Goal: Check status: Check status

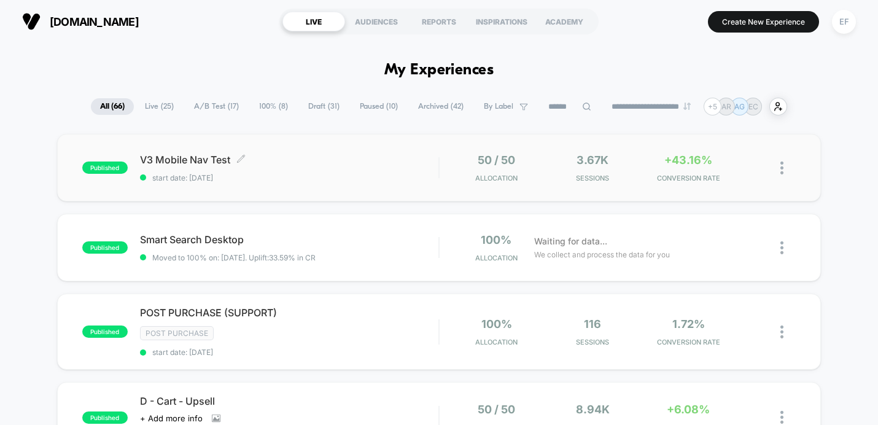
click at [337, 174] on span "start date: [DATE]" at bounding box center [289, 177] width 298 height 9
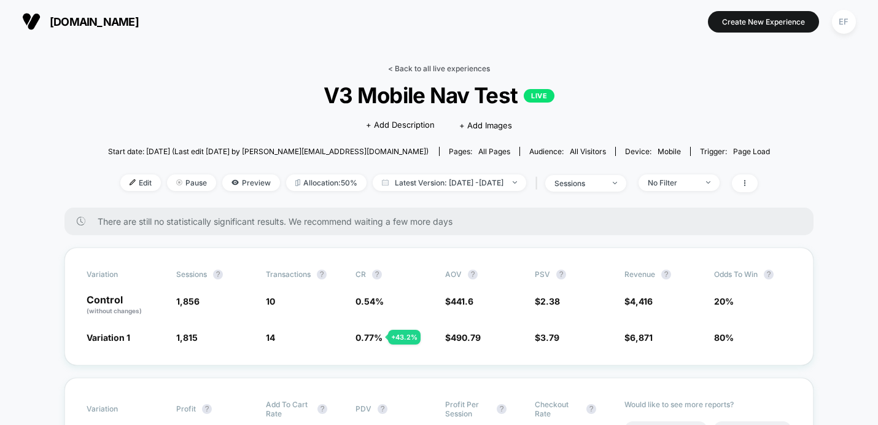
click at [414, 72] on link "< Back to all live experiences" at bounding box center [439, 68] width 102 height 9
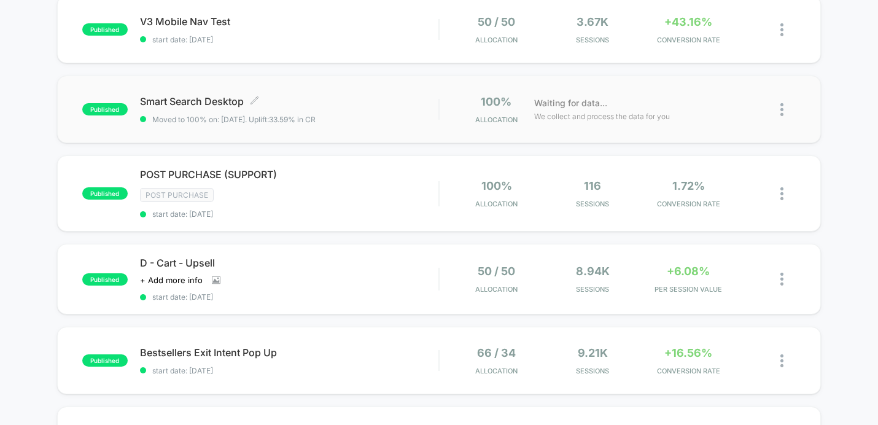
scroll to position [162, 0]
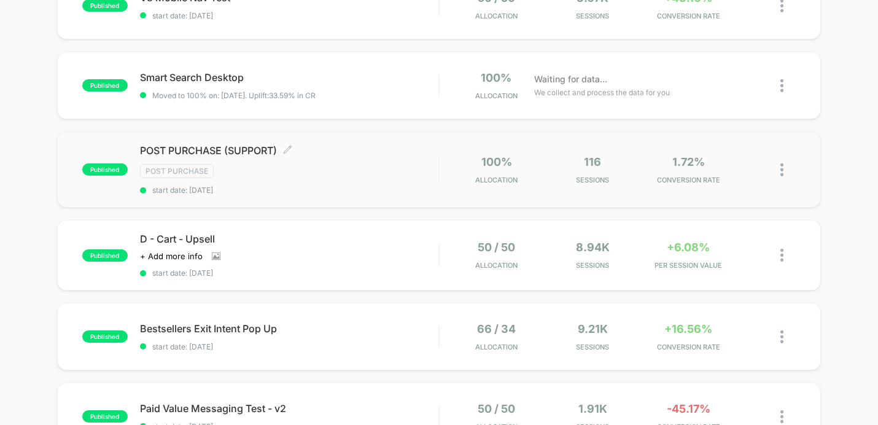
click at [356, 184] on div "POST PURCHASE (SUPPORT) Click to edit experience details Click to edit experien…" at bounding box center [289, 169] width 298 height 50
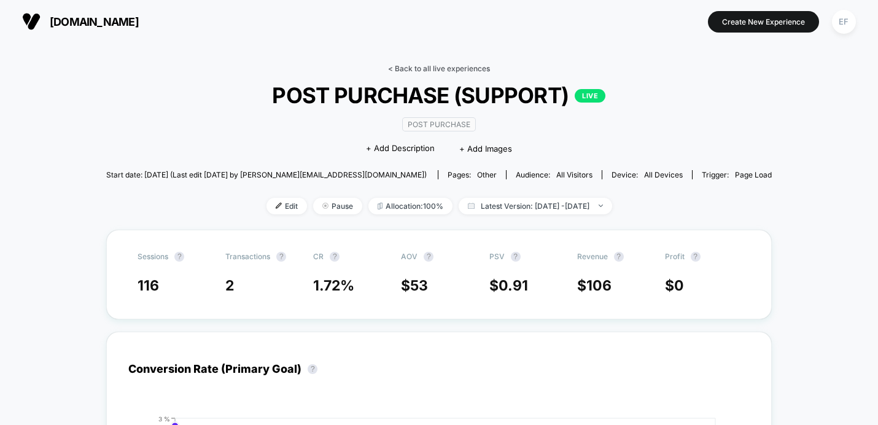
click at [426, 68] on link "< Back to all live experiences" at bounding box center [439, 68] width 102 height 9
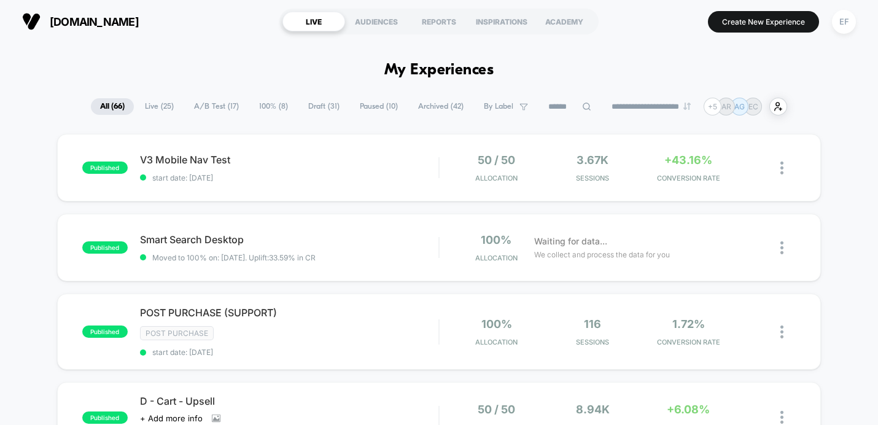
click at [204, 109] on span "A/B Test ( 17 )" at bounding box center [216, 106] width 63 height 17
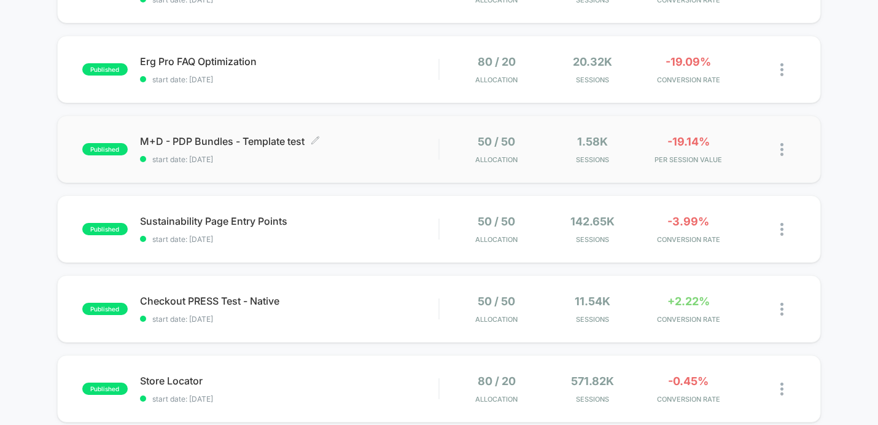
scroll to position [664, 0]
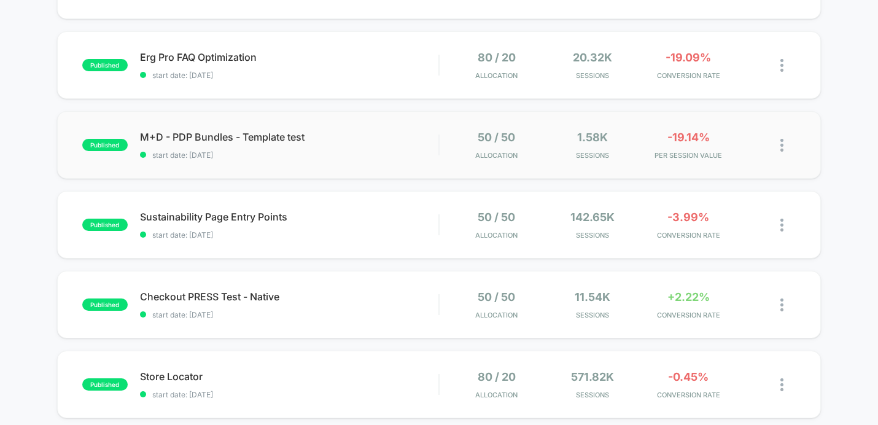
click at [376, 161] on div "published M+D - PDP Bundles - Template test start date: [DATE] 50 / 50 Allocati…" at bounding box center [439, 145] width 764 height 68
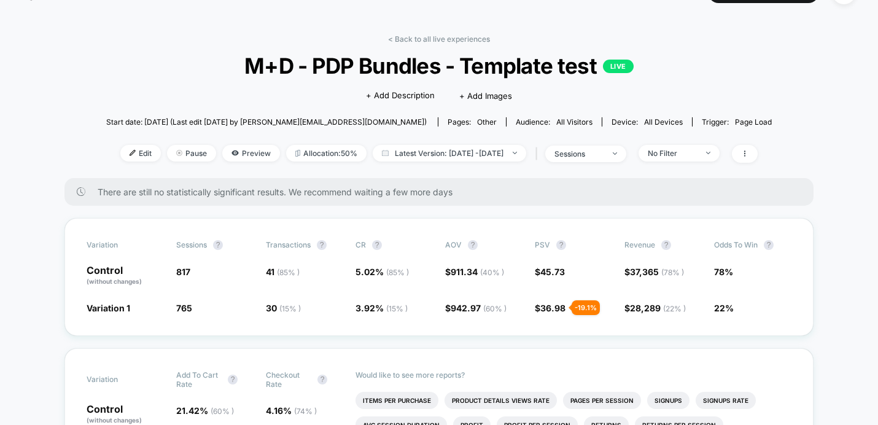
scroll to position [26, 0]
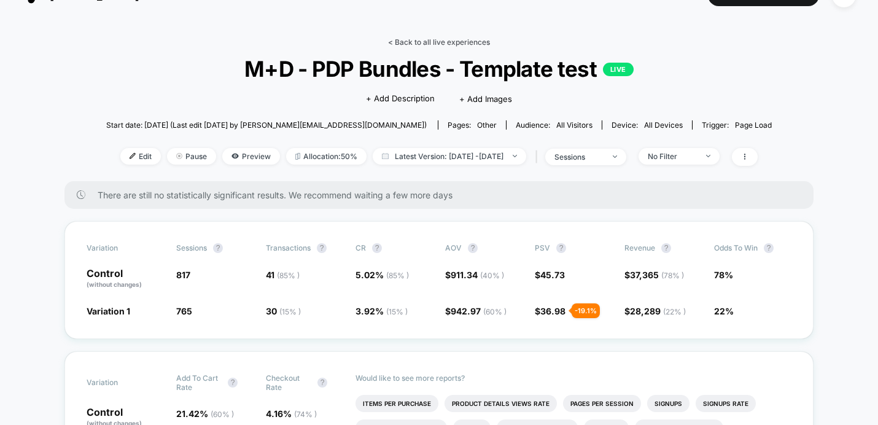
click at [450, 45] on link "< Back to all live experiences" at bounding box center [439, 41] width 102 height 9
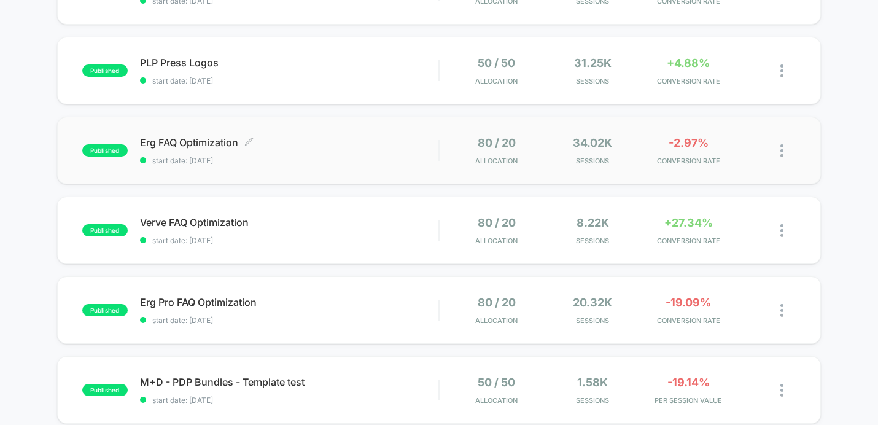
scroll to position [421, 0]
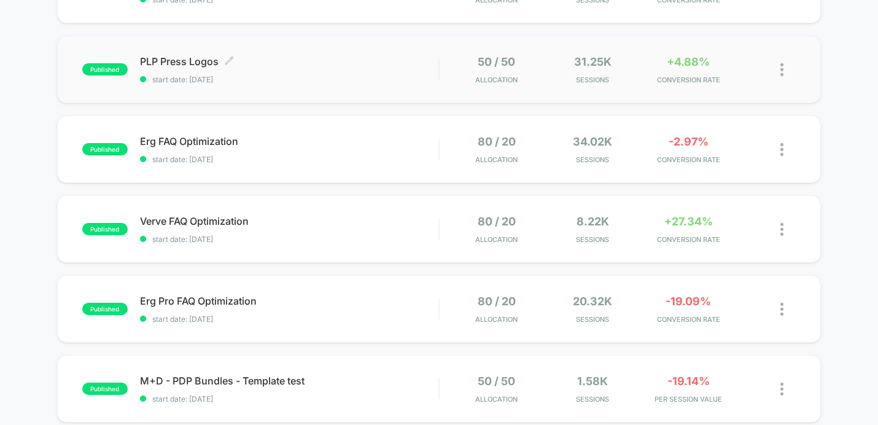
click at [420, 82] on span "start date: [DATE]" at bounding box center [289, 79] width 298 height 9
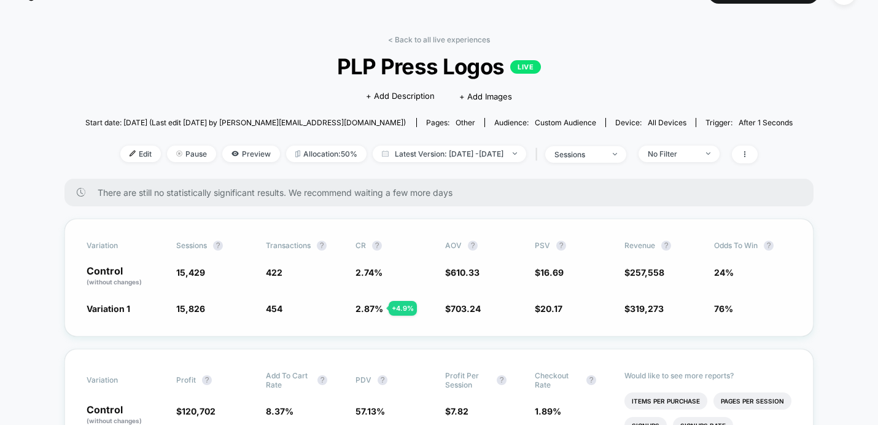
scroll to position [37, 0]
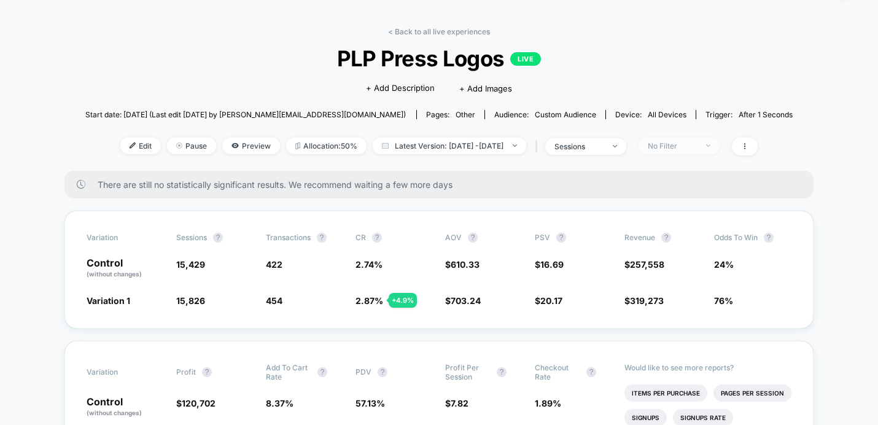
click at [715, 153] on span "No Filter" at bounding box center [679, 146] width 81 height 17
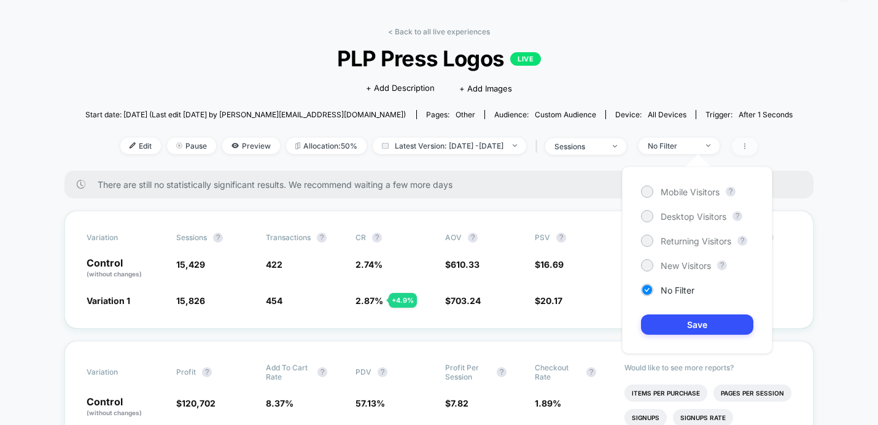
click at [748, 146] on icon at bounding box center [744, 145] width 7 height 7
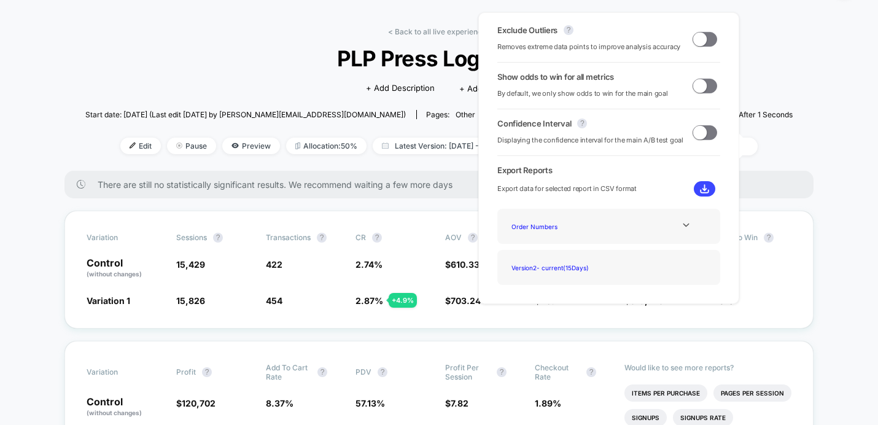
click at [701, 39] on span at bounding box center [700, 39] width 14 height 14
click at [703, 39] on span at bounding box center [710, 39] width 14 height 14
click at [701, 39] on span at bounding box center [700, 39] width 14 height 14
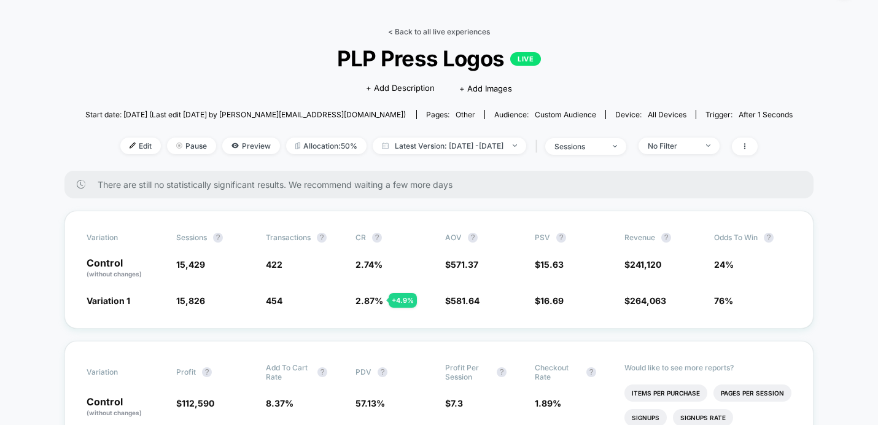
click at [442, 34] on link "< Back to all live experiences" at bounding box center [439, 31] width 102 height 9
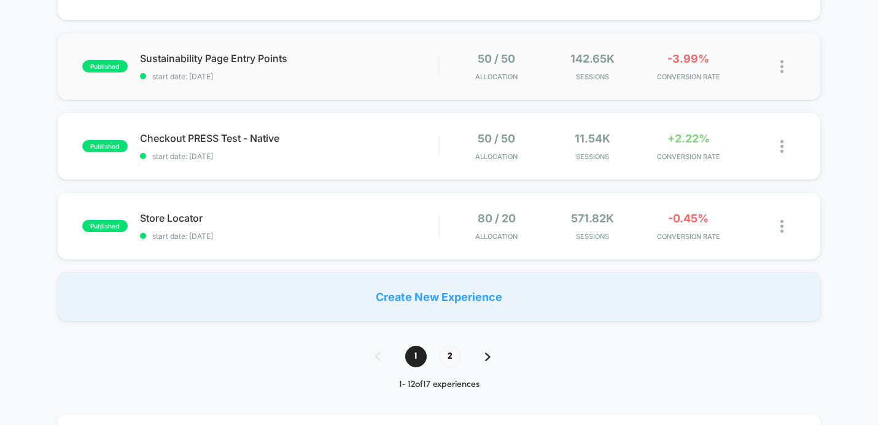
scroll to position [833, 0]
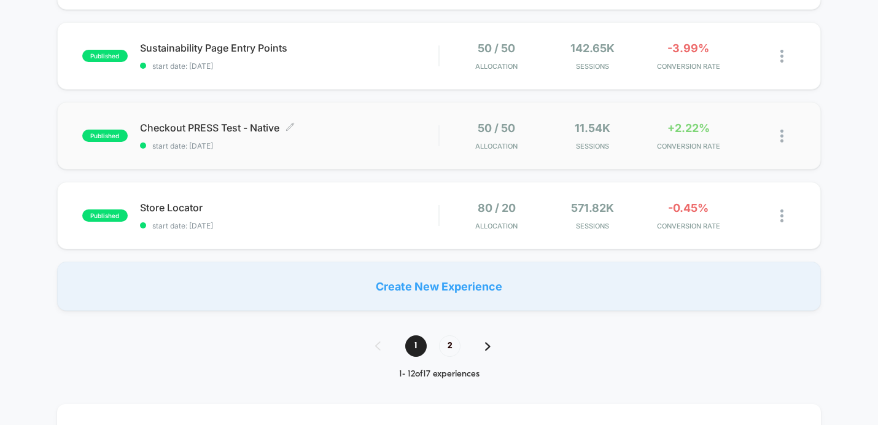
click at [357, 141] on span "start date: [DATE]" at bounding box center [289, 145] width 298 height 9
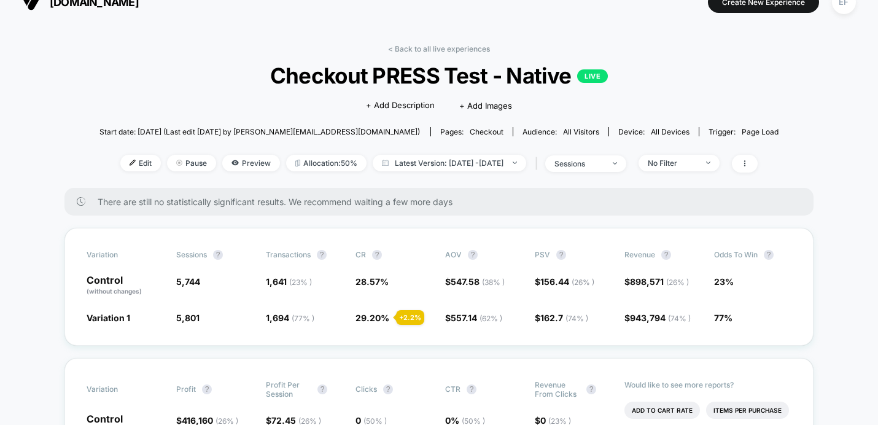
scroll to position [21, 0]
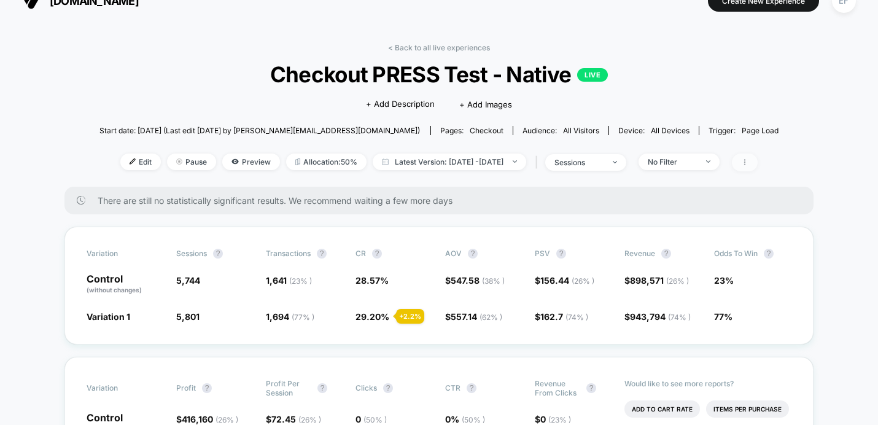
click at [758, 166] on span at bounding box center [745, 163] width 26 height 18
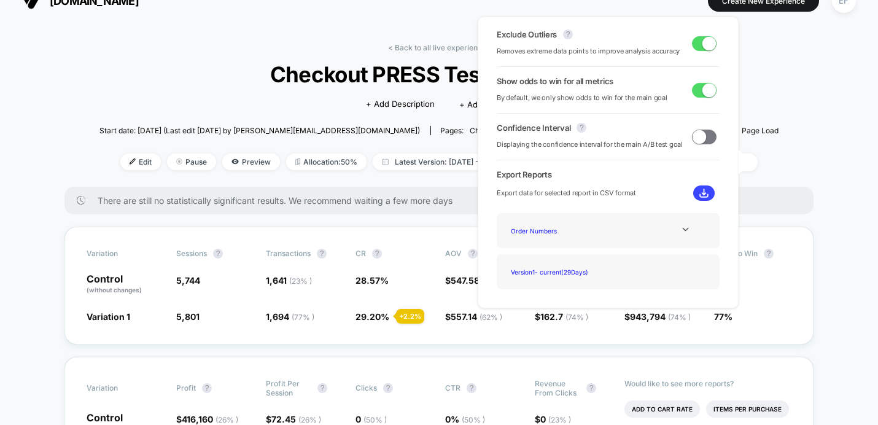
click at [768, 72] on div "< Back to all live experiences Checkout PRESS Test - Native LIVE Click to edit …" at bounding box center [439, 115] width 680 height 144
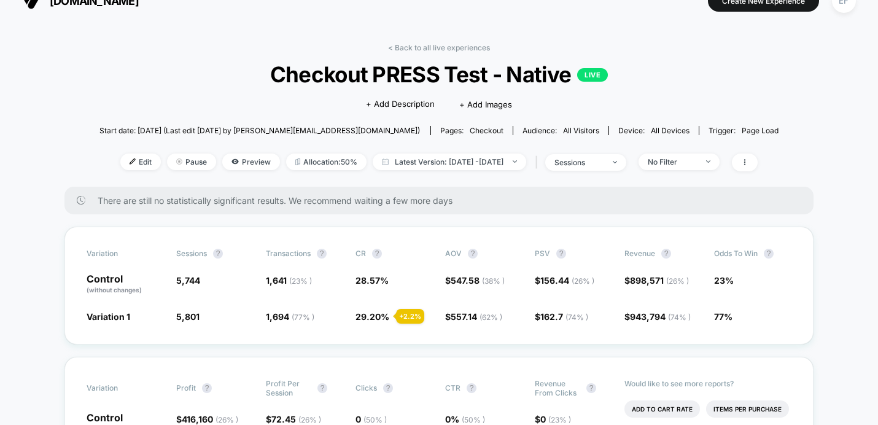
click at [445, 49] on link "< Back to all live experiences" at bounding box center [439, 47] width 102 height 9
